Goal: Task Accomplishment & Management: Manage account settings

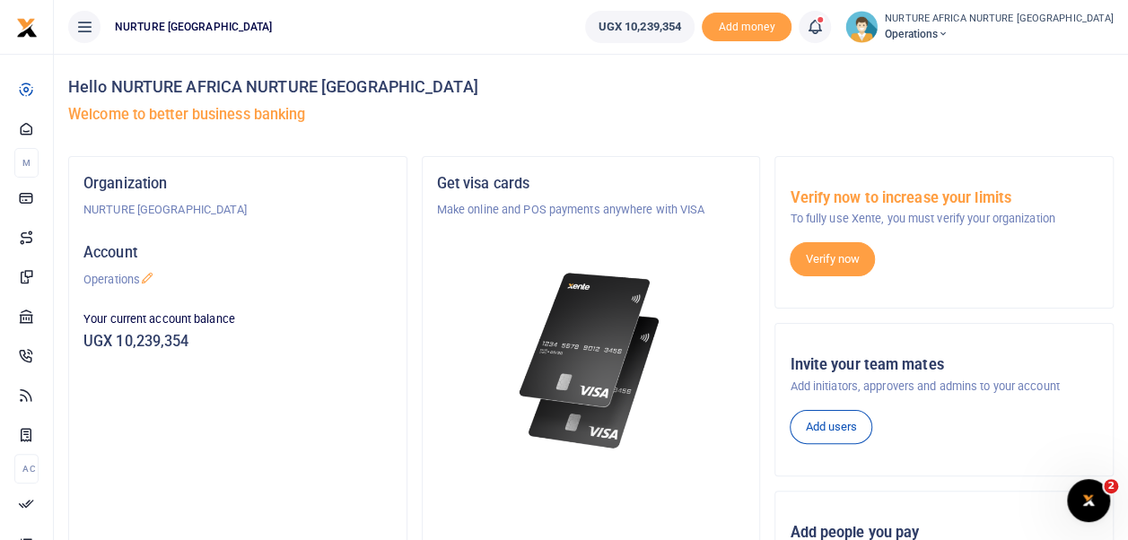
click at [824, 20] on icon at bounding box center [815, 27] width 18 height 20
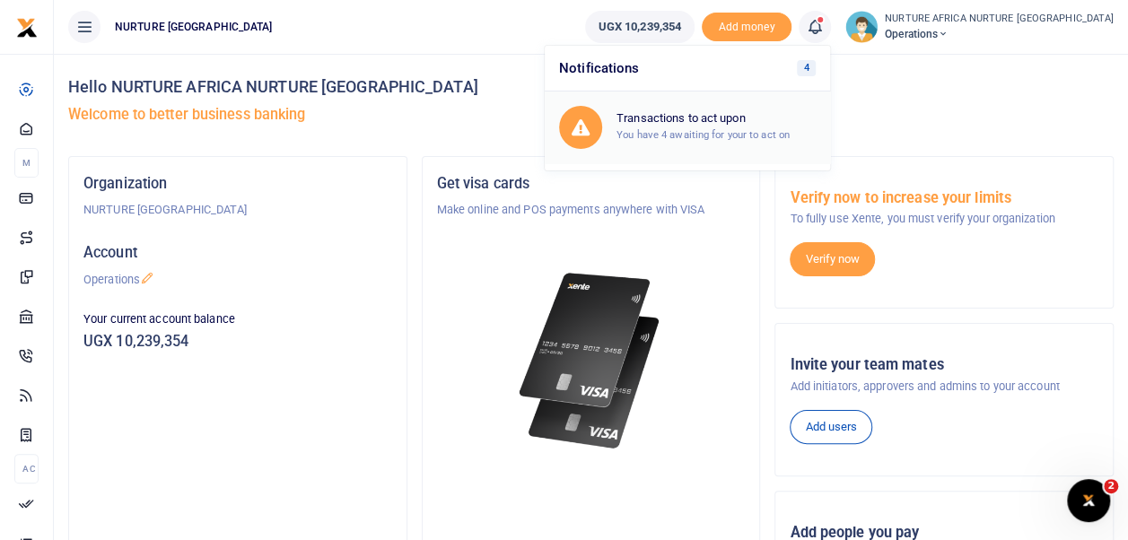
click at [759, 128] on small "You have 4 awaiting for your to act on" at bounding box center [702, 134] width 173 height 13
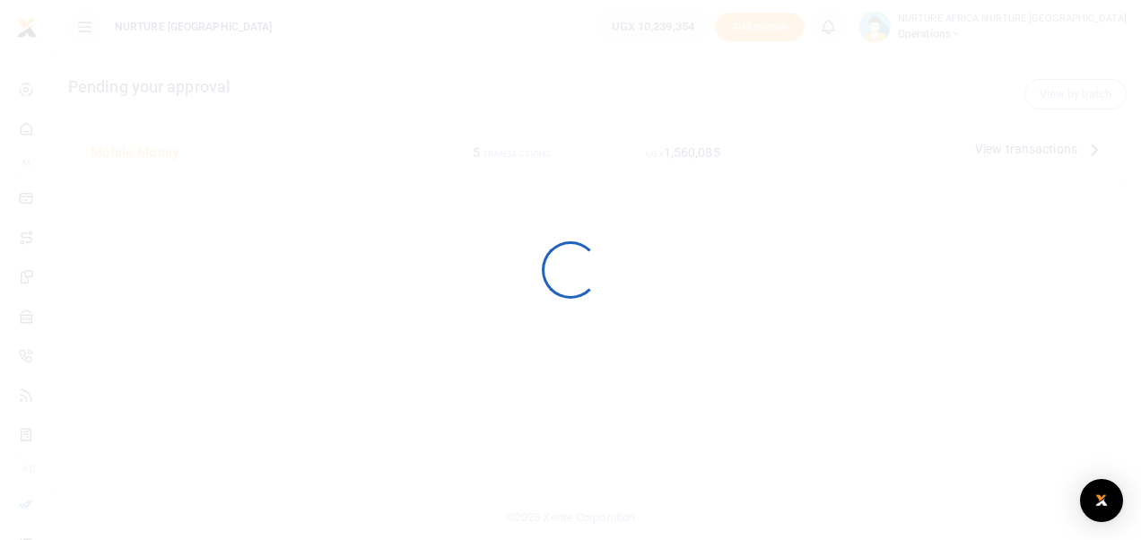
click at [876, 25] on div at bounding box center [570, 270] width 1141 height 540
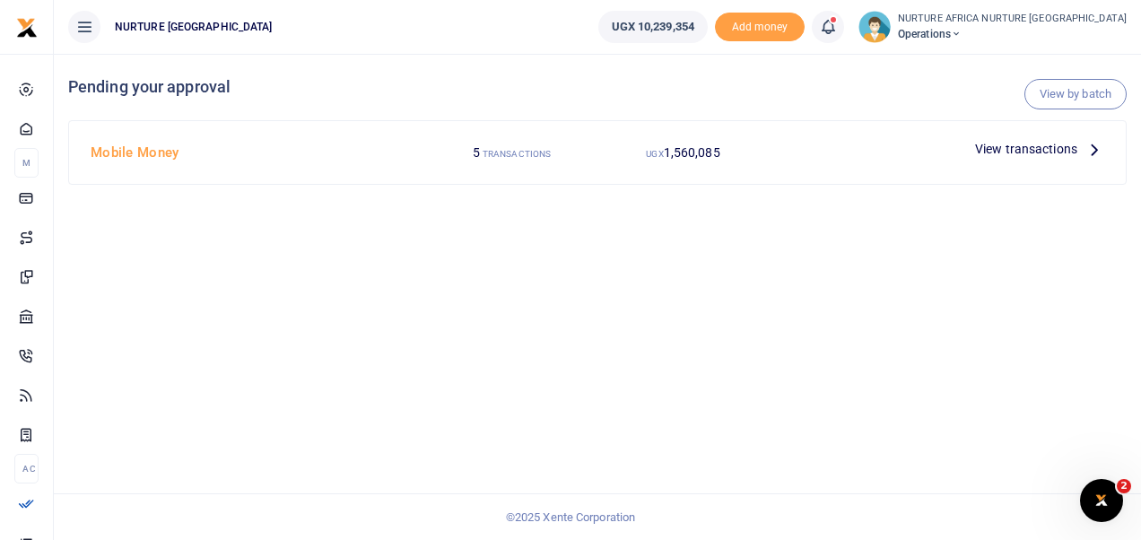
click at [1014, 153] on span "View transactions" at bounding box center [1026, 149] width 102 height 20
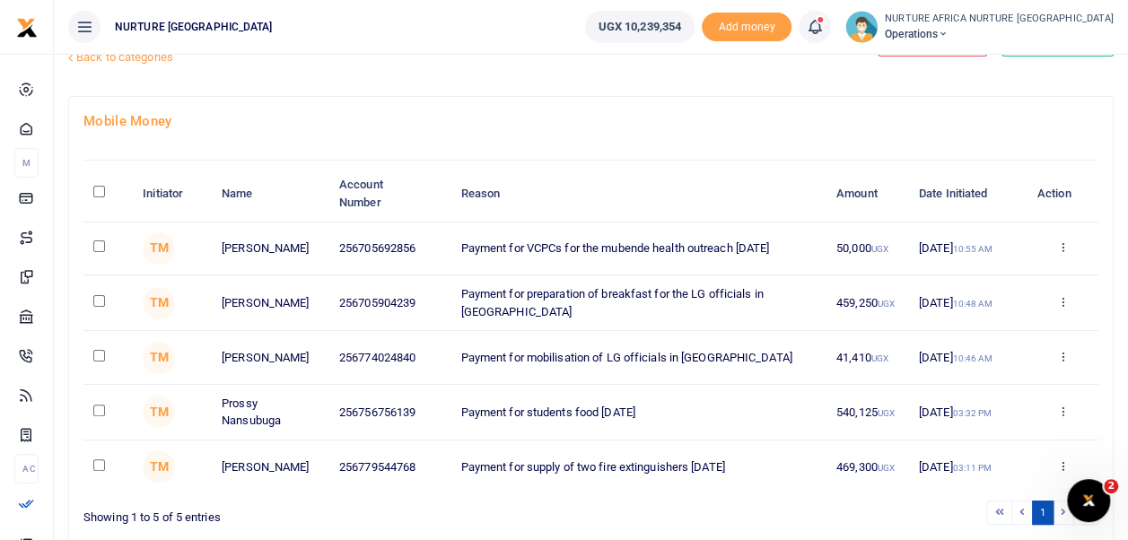
scroll to position [63, 0]
click at [100, 190] on input "\a \a : activate to sort column descending" at bounding box center [99, 191] width 12 height 12
checkbox input "true"
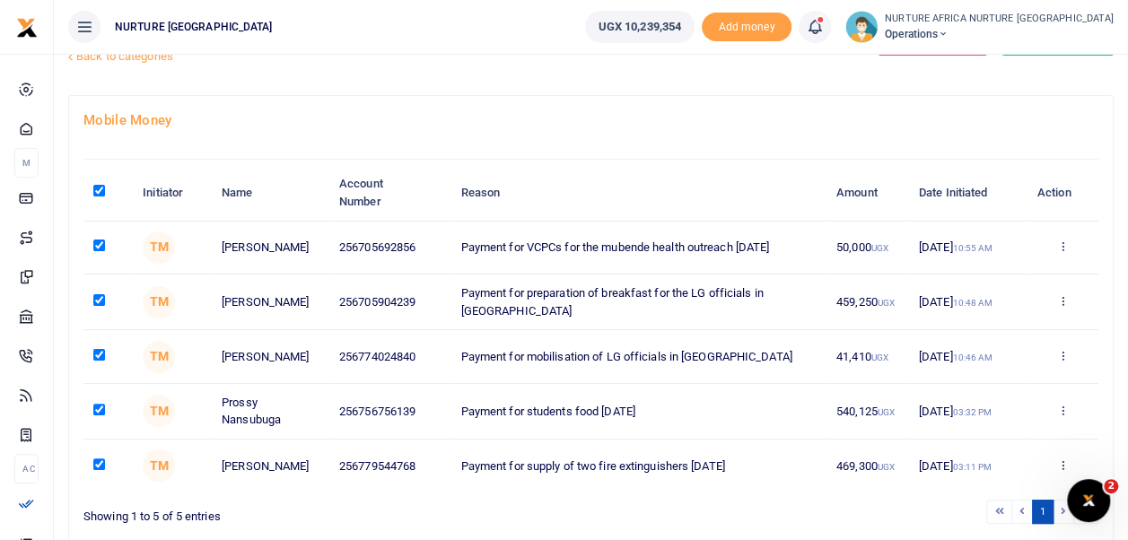
checkbox input "true"
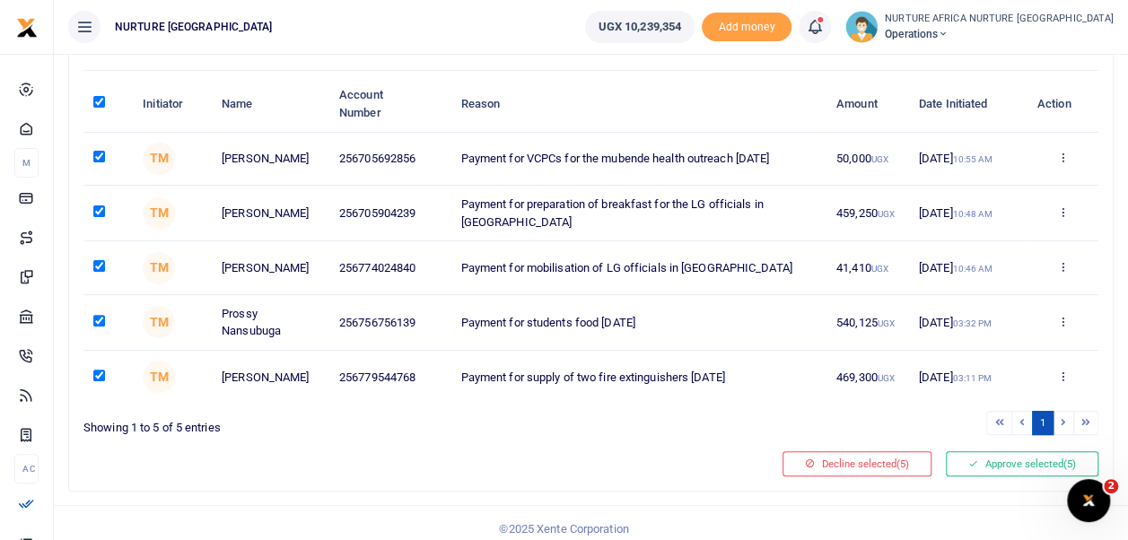
scroll to position [158, 0]
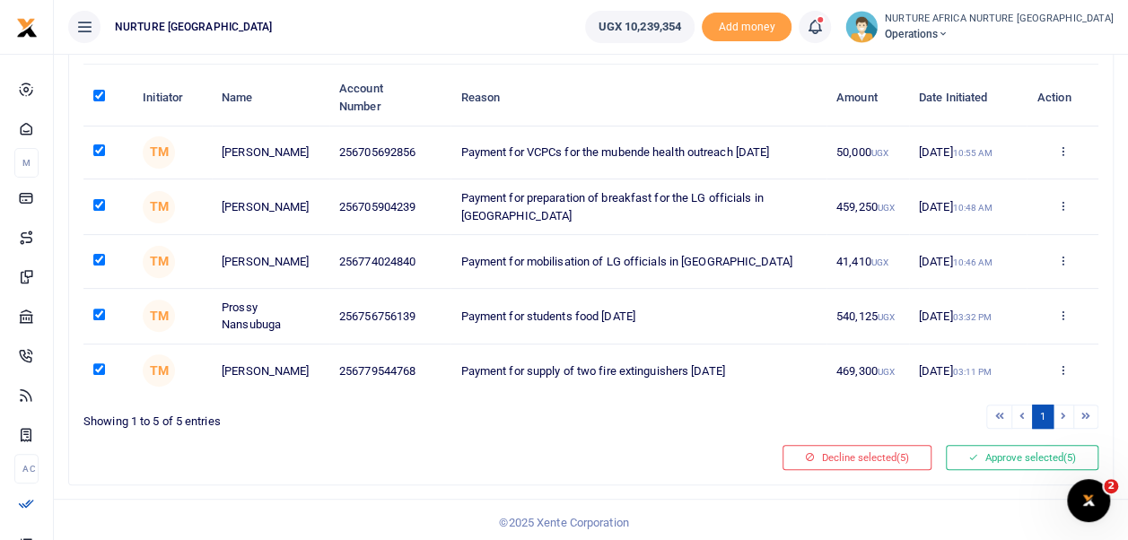
click at [104, 374] on input "checkbox" at bounding box center [99, 369] width 12 height 12
checkbox input "false"
click at [1012, 461] on button "Approve selected (4)" at bounding box center [1022, 457] width 153 height 25
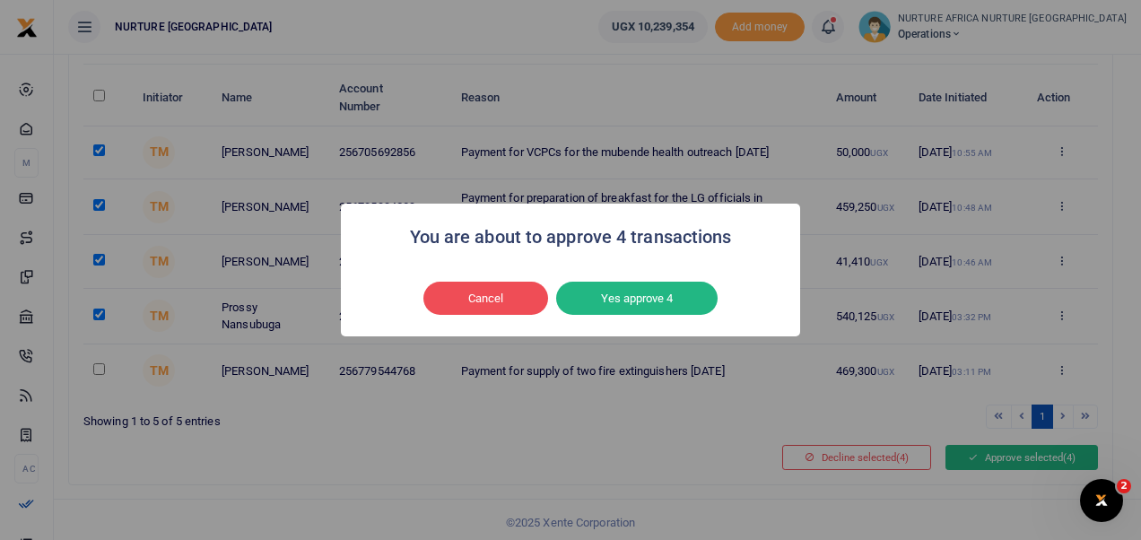
click at [677, 301] on button "Yes approve 4" at bounding box center [636, 299] width 161 height 34
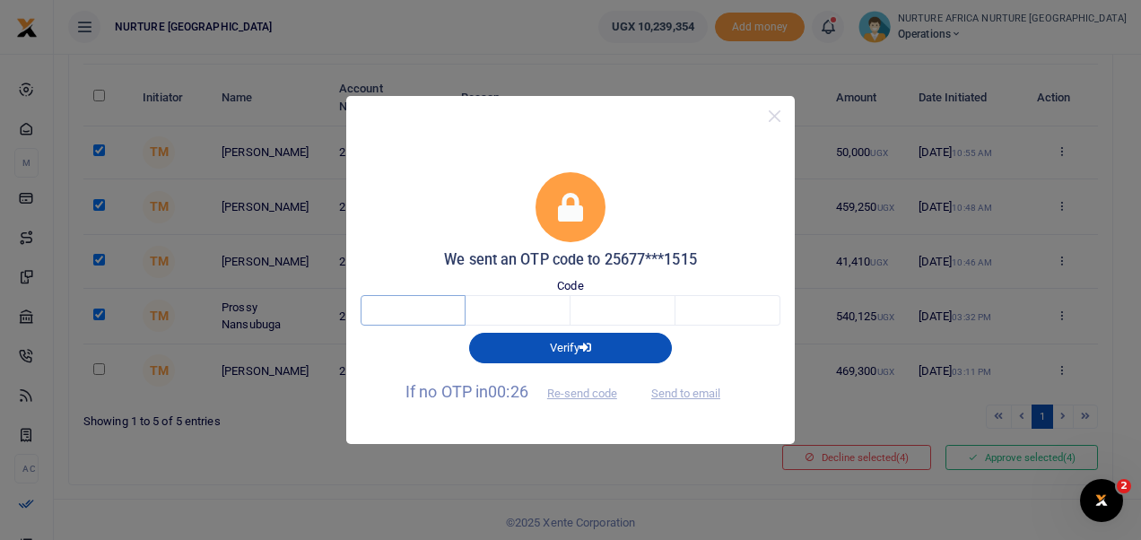
click at [399, 310] on input "text" at bounding box center [413, 310] width 105 height 31
type input "4"
type input "8"
type input "4"
type input "8"
